Goal: Transaction & Acquisition: Purchase product/service

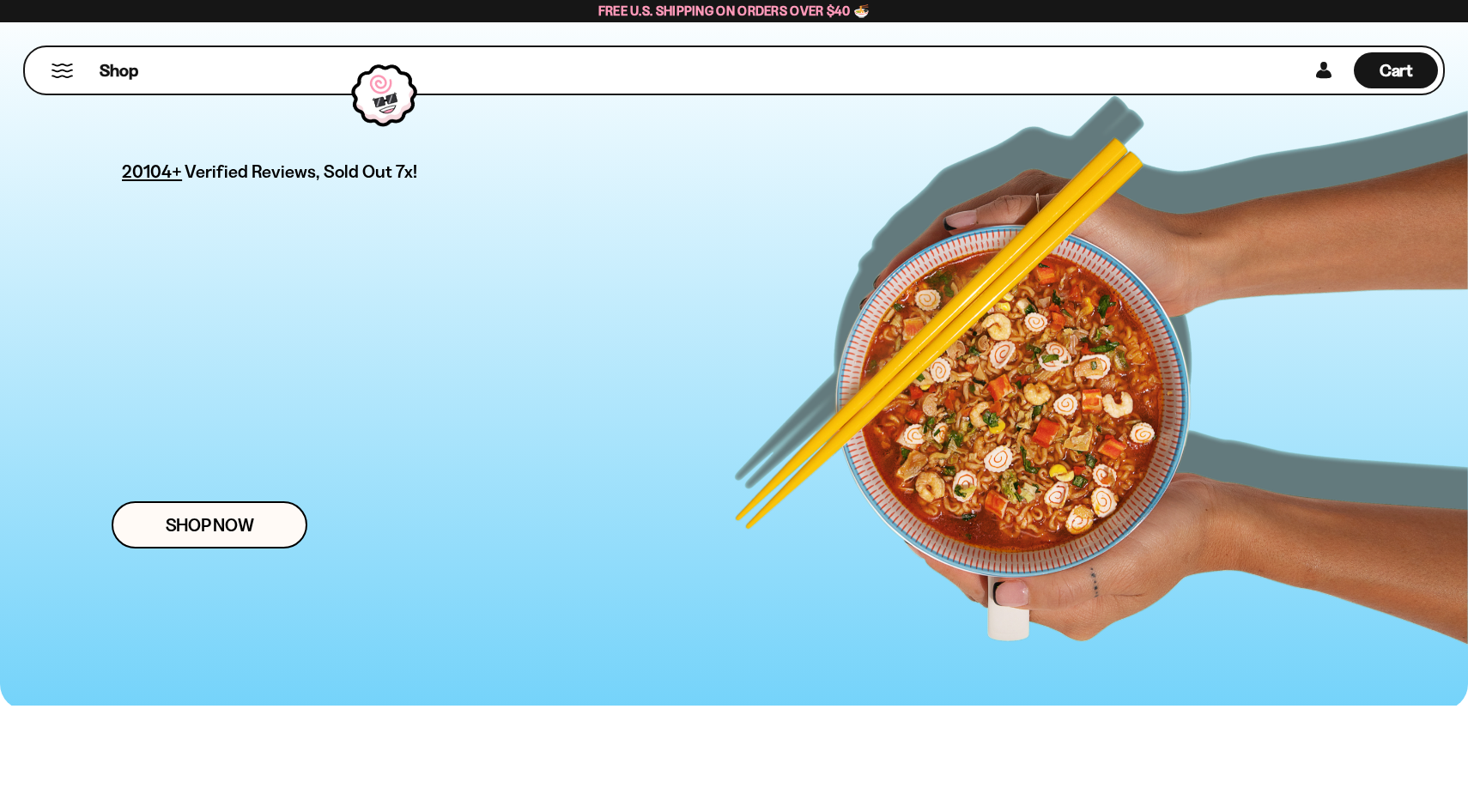
click at [386, 94] on div at bounding box center [383, 95] width 83 height 80
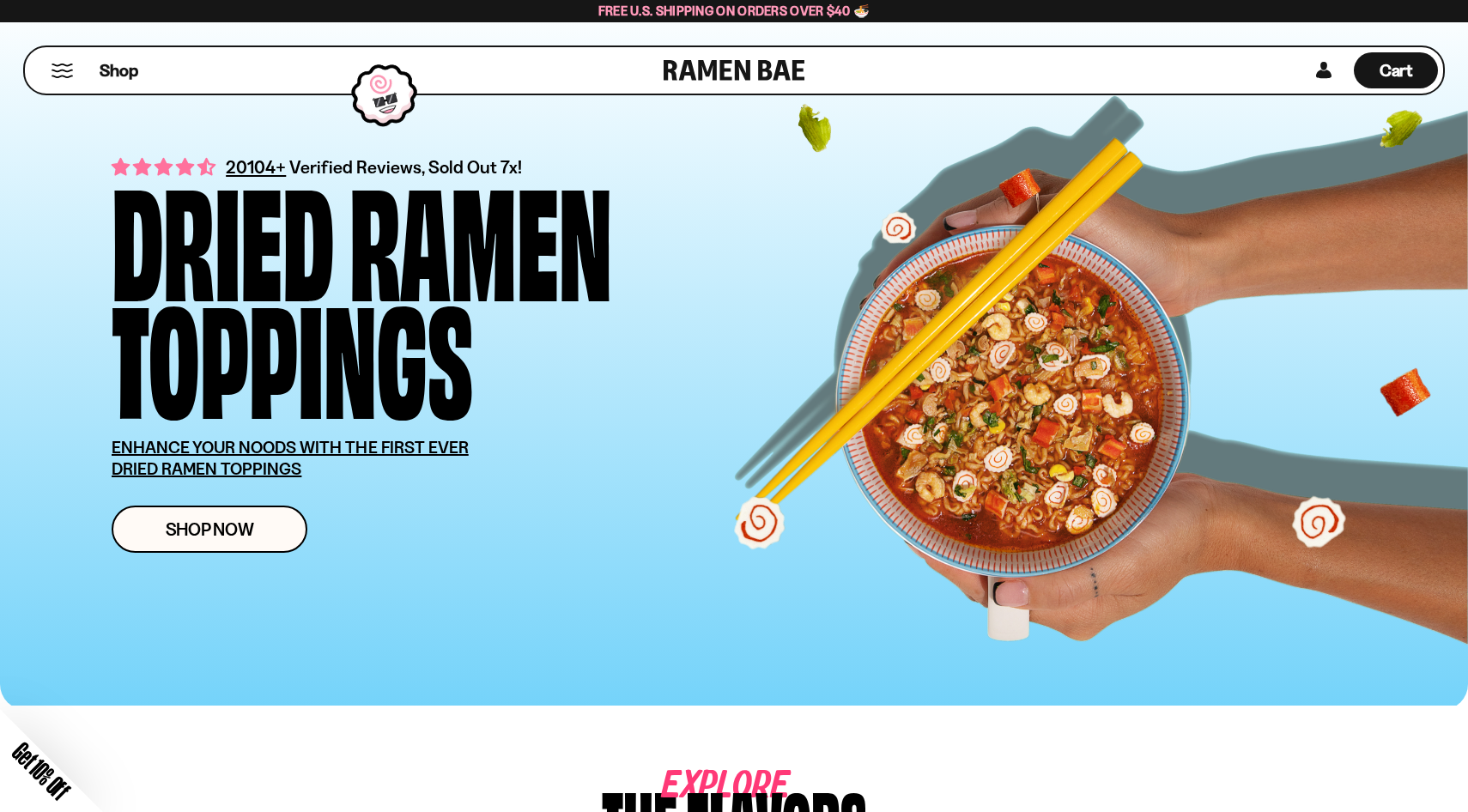
click at [84, 192] on div "Close dialog FREE SHIPPING FOR ALL US ORDERS OVER $40+ Email CONTINUE ******" at bounding box center [734, 406] width 1468 height 812
click at [58, 74] on button "Mobile Menu Trigger" at bounding box center [62, 71] width 23 height 15
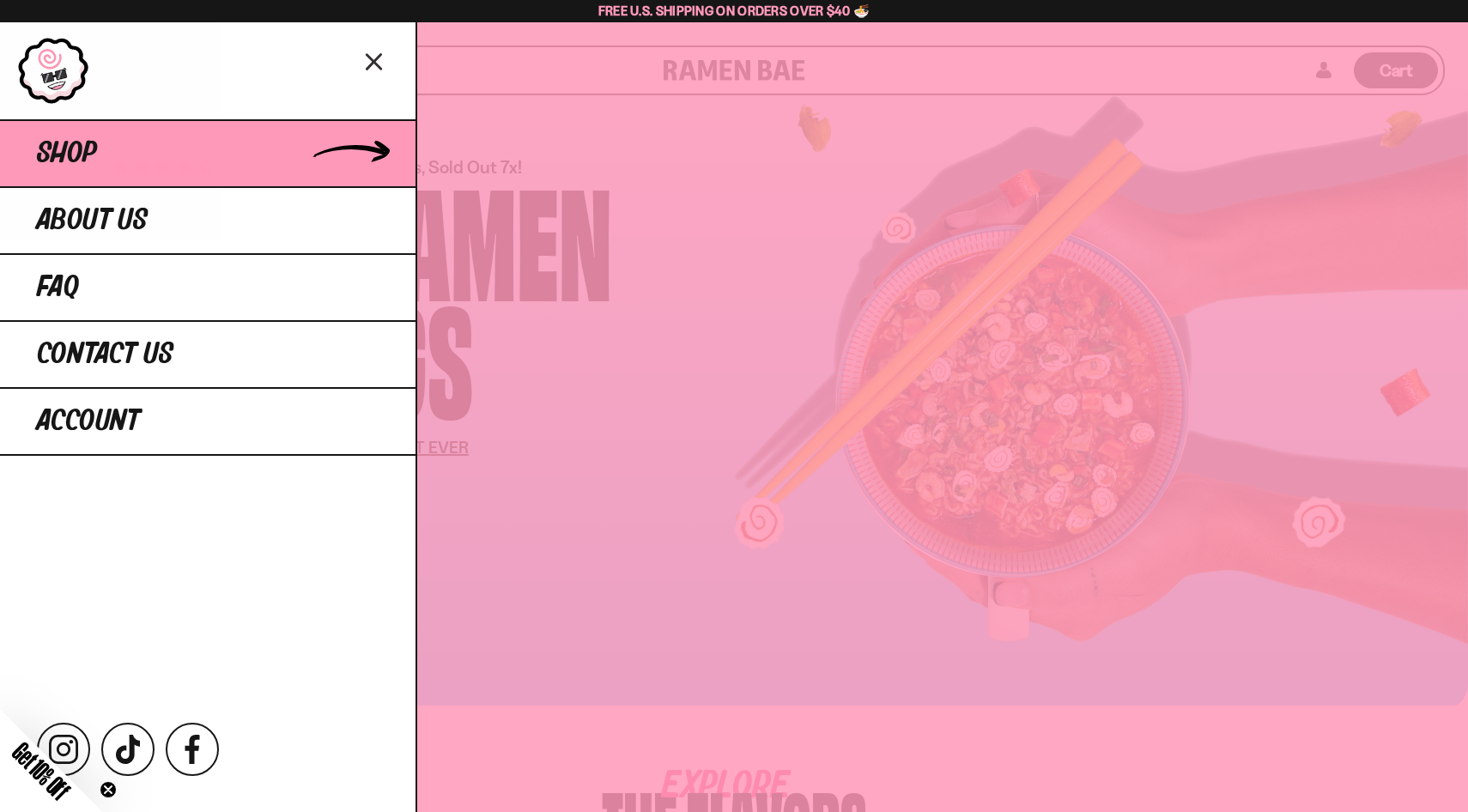
click at [67, 163] on span "Shop" at bounding box center [67, 153] width 60 height 31
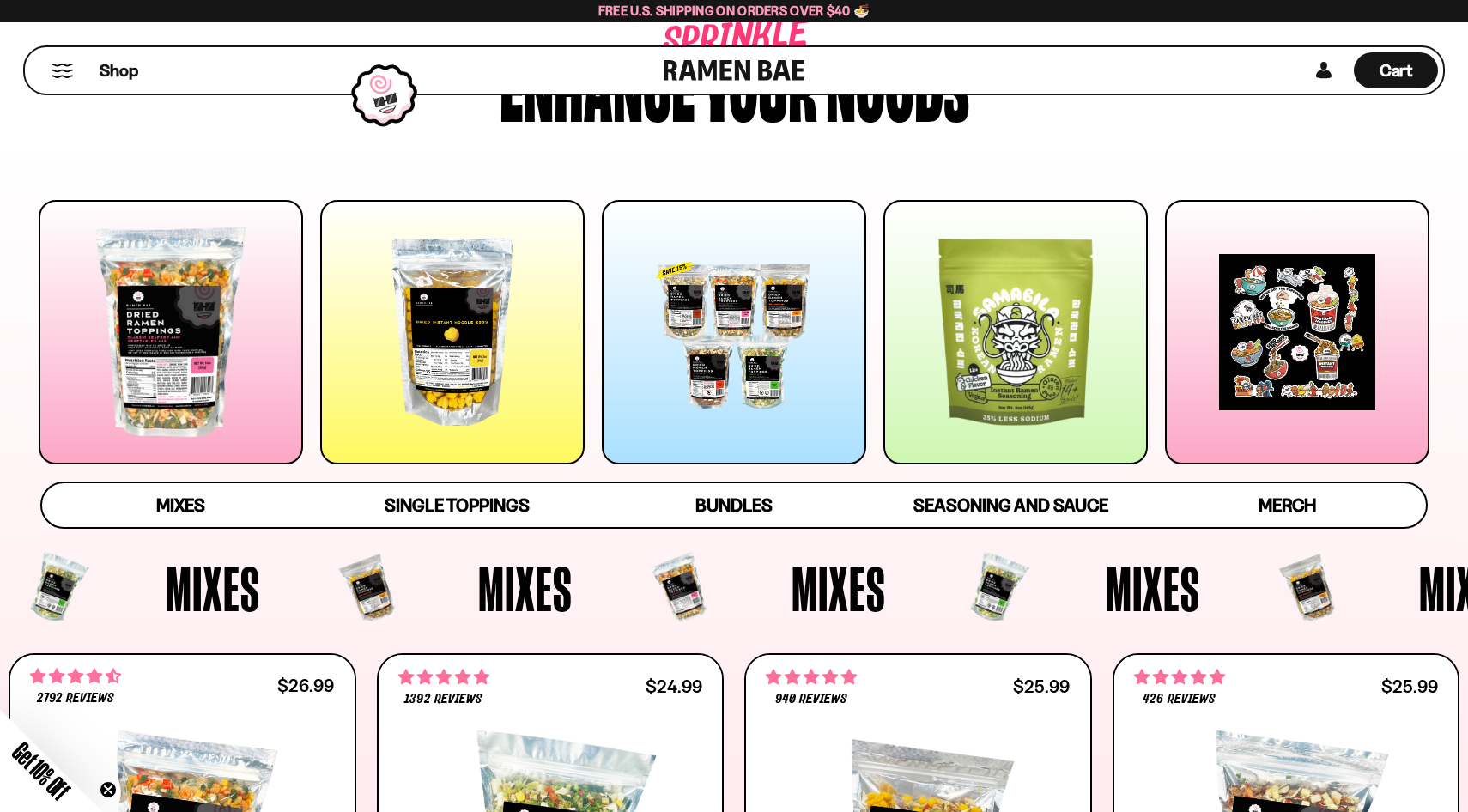
scroll to position [127, 0]
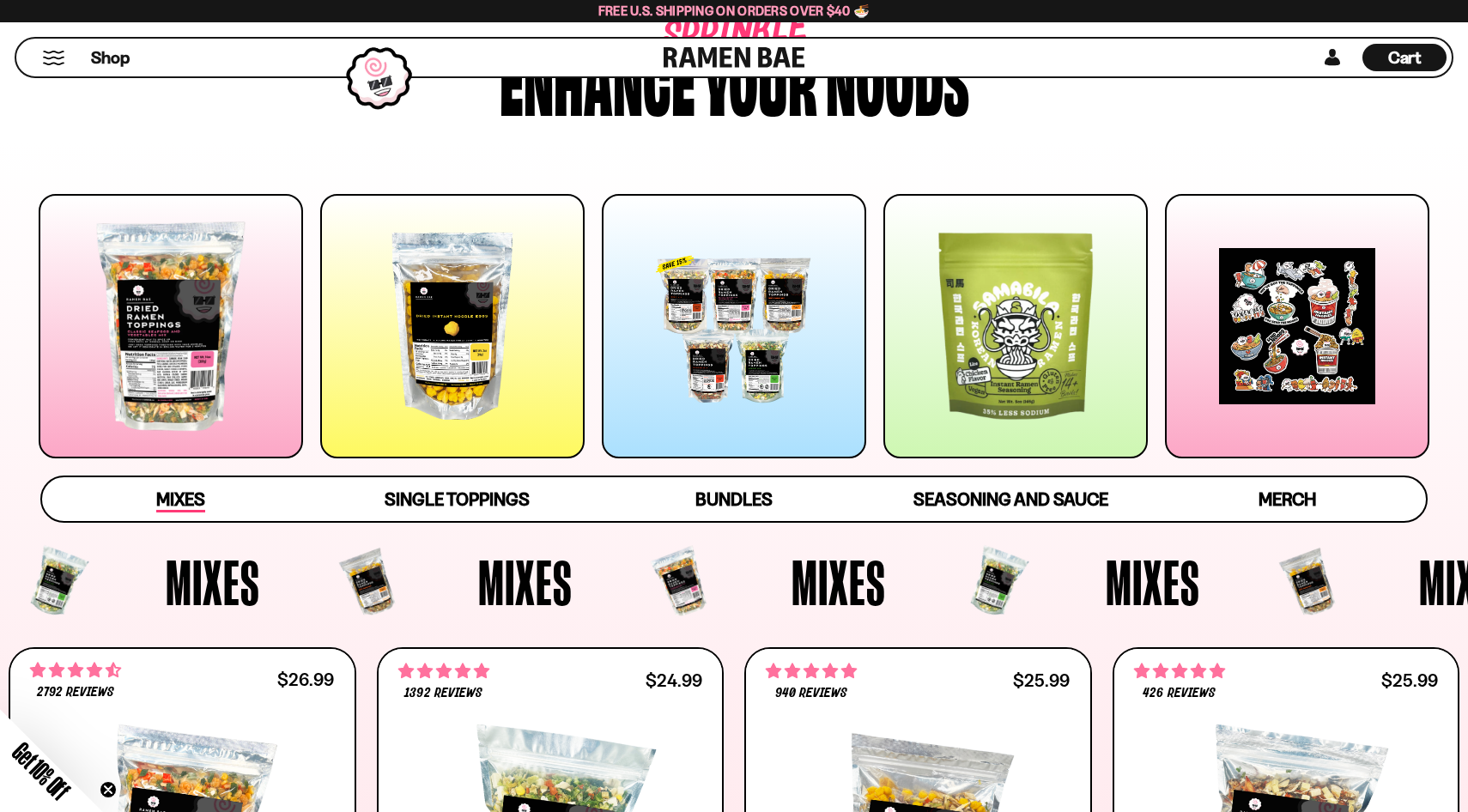
click at [181, 489] on span "Mixes" at bounding box center [180, 500] width 49 height 24
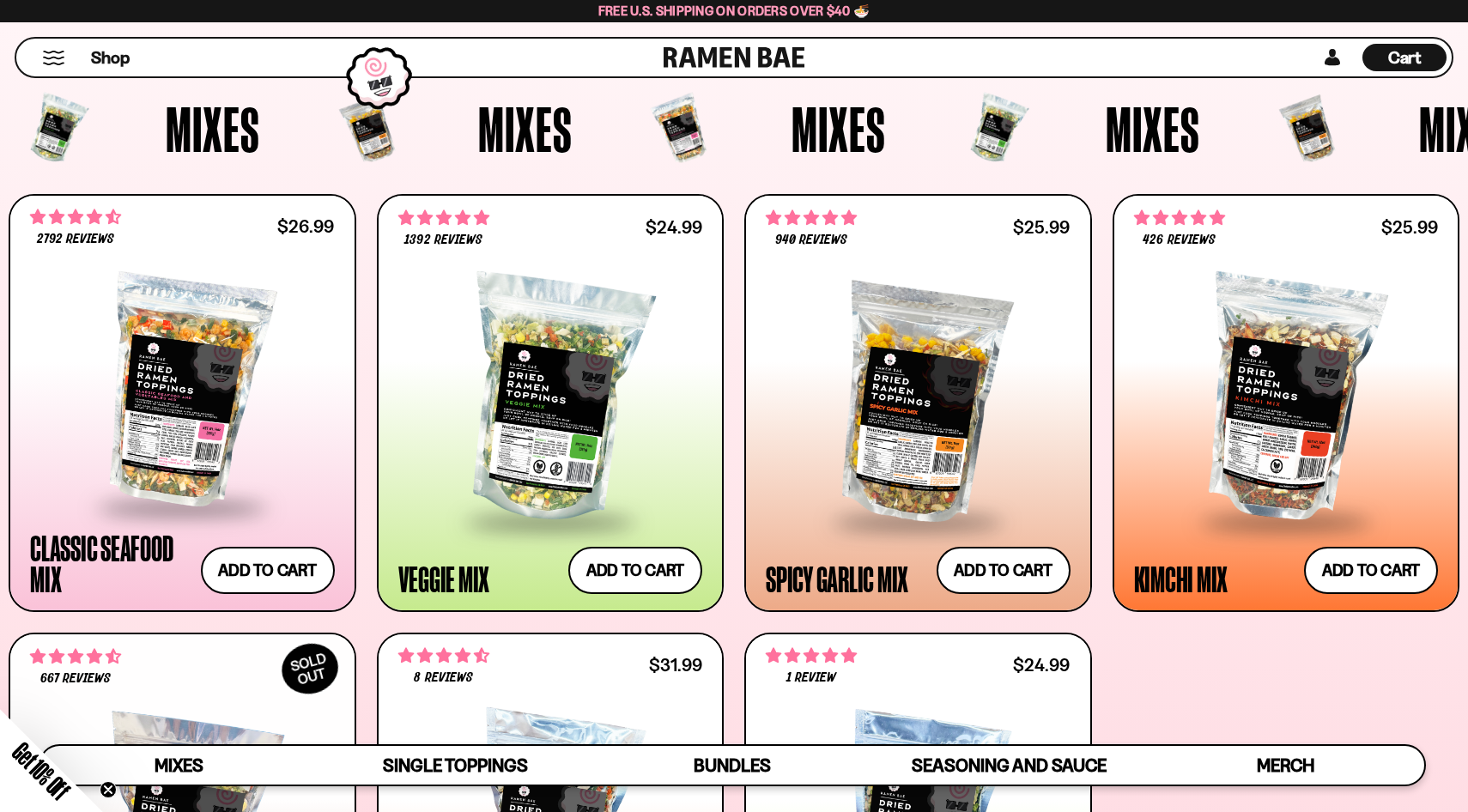
scroll to position [536, 0]
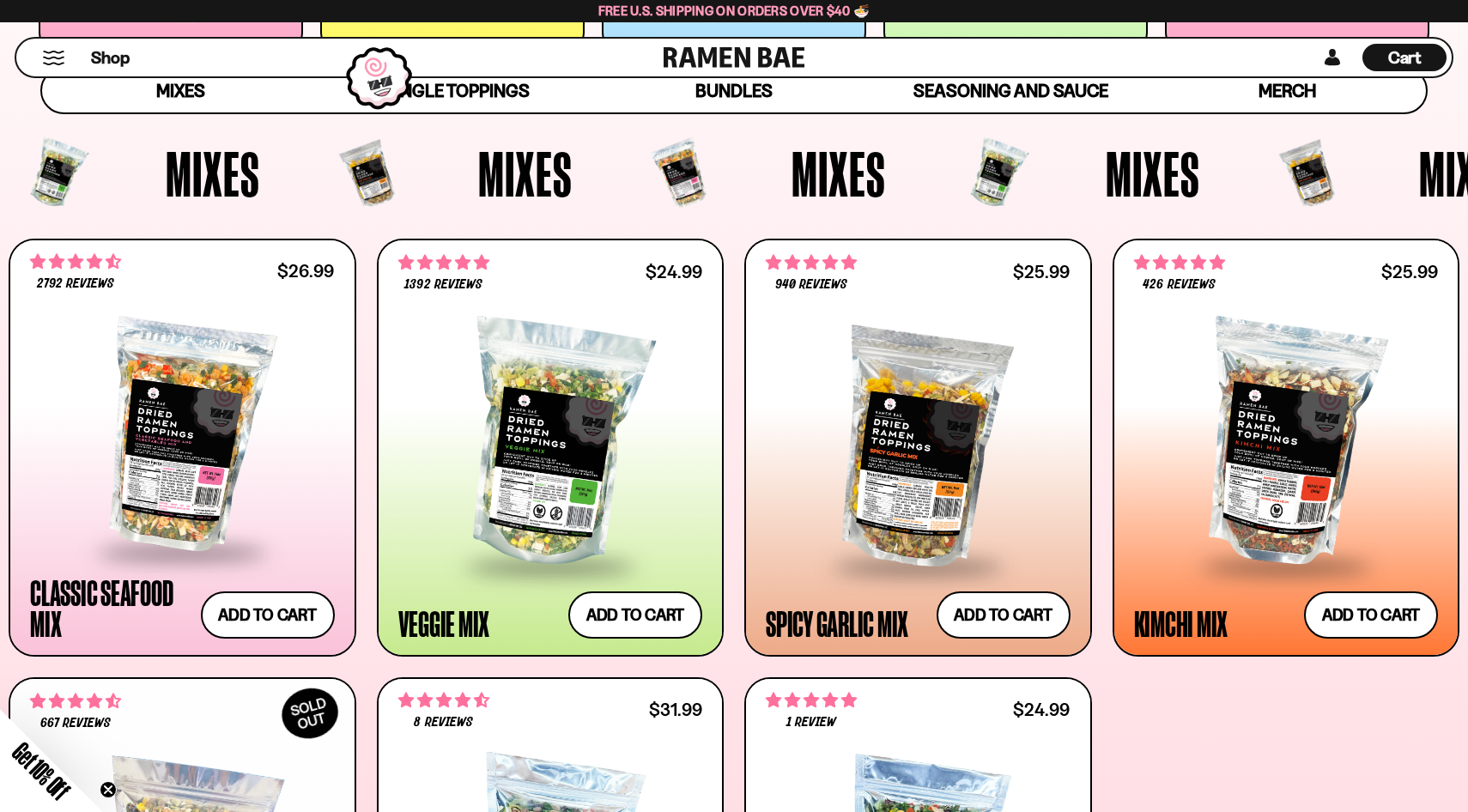
click at [496, 91] on div "Shop Cart D0381C2F-513E-4F90-8A41-6F0A75DCBAAA" at bounding box center [734, 57] width 1468 height 70
click at [474, 94] on span "Single Toppings" at bounding box center [457, 91] width 145 height 24
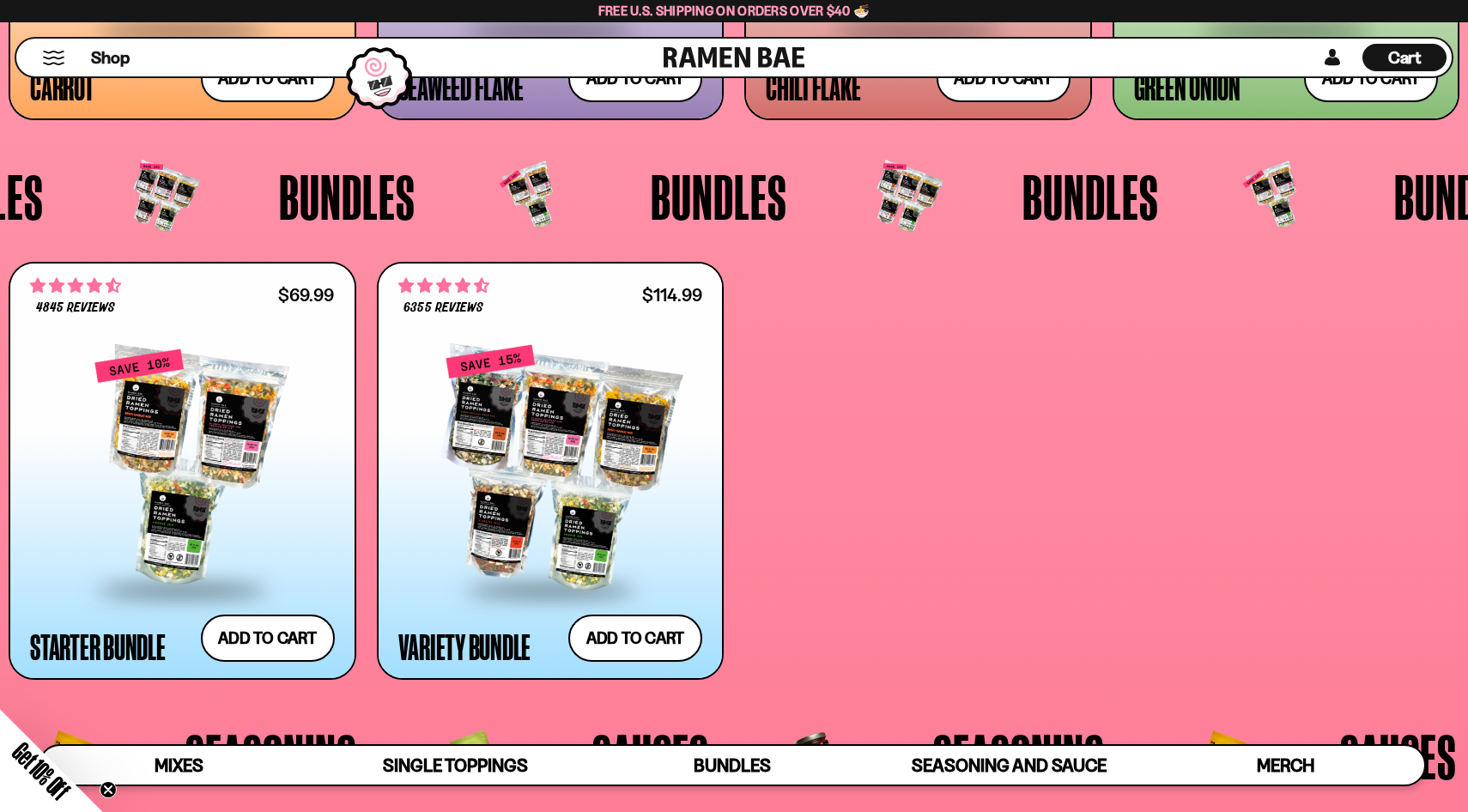
scroll to position [3826, 0]
